Goal: Information Seeking & Learning: Find specific fact

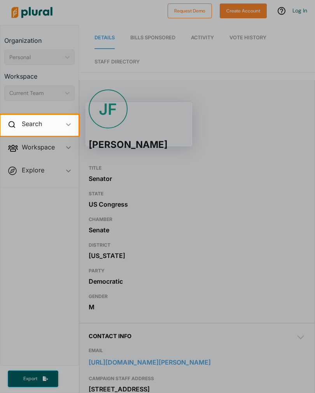
click at [269, 246] on div at bounding box center [157, 270] width 315 height 269
click at [284, 243] on div at bounding box center [157, 270] width 315 height 269
click at [241, 228] on div at bounding box center [157, 270] width 315 height 269
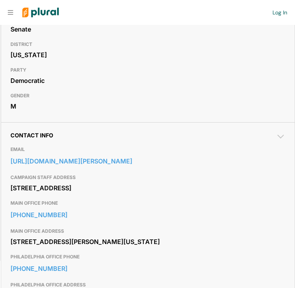
scroll to position [242, 0]
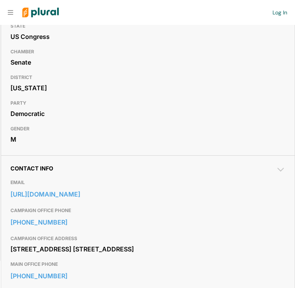
scroll to position [155, 0]
